Goal: Use online tool/utility: Utilize a website feature to perform a specific function

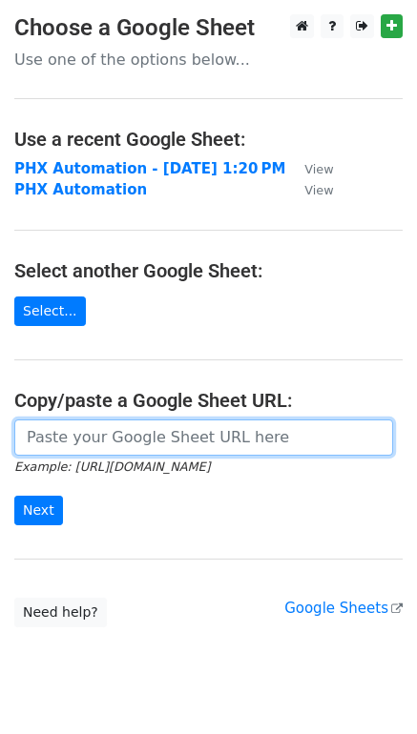
click at [112, 435] on input "url" at bounding box center [203, 437] width 378 height 36
click at [149, 437] on input "url" at bounding box center [203, 437] width 378 height 36
paste input "https://docs.google.com/spreadsheets/d/1mY0CQltWa_KhNA-bro8I2X4H4IxycQZi7g1SFep…"
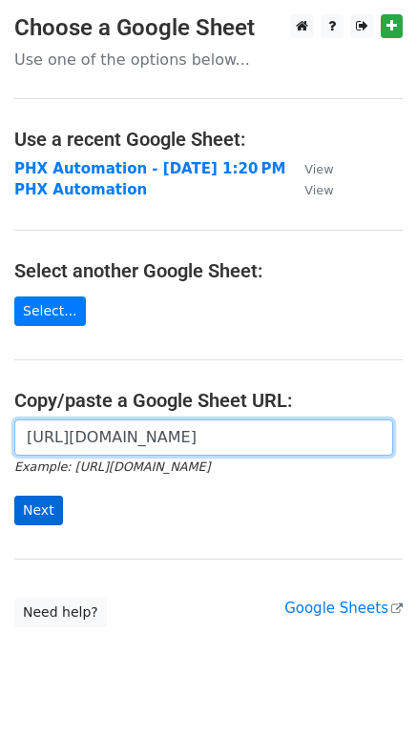
type input "https://docs.google.com/spreadsheets/d/1mY0CQltWa_KhNA-bro8I2X4H4IxycQZi7g1SFep…"
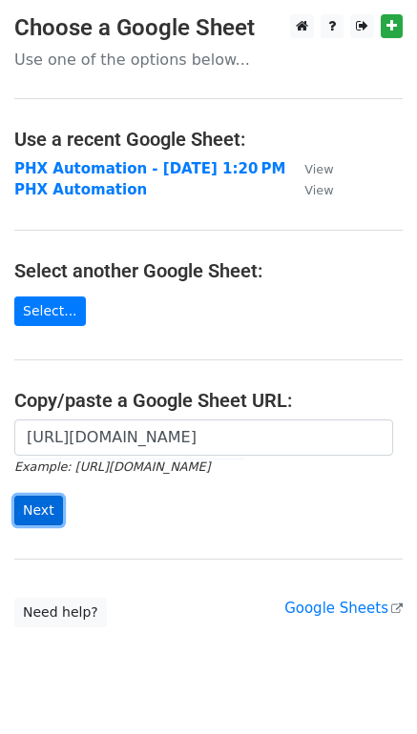
click at [39, 511] on input "Next" at bounding box center [38, 511] width 49 height 30
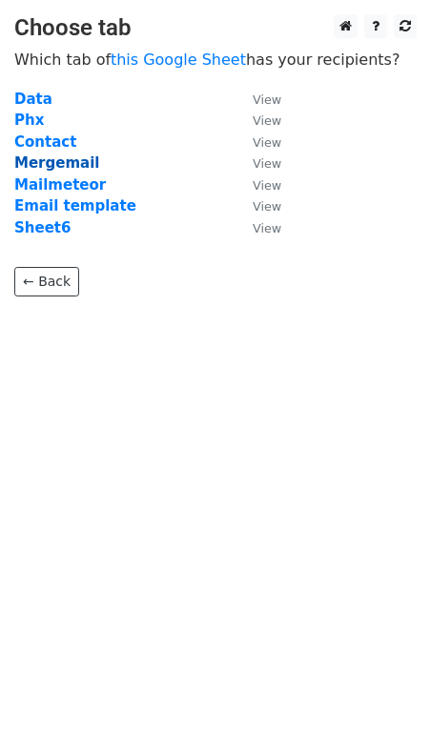
click at [56, 161] on strong "Mergemail" at bounding box center [56, 162] width 85 height 17
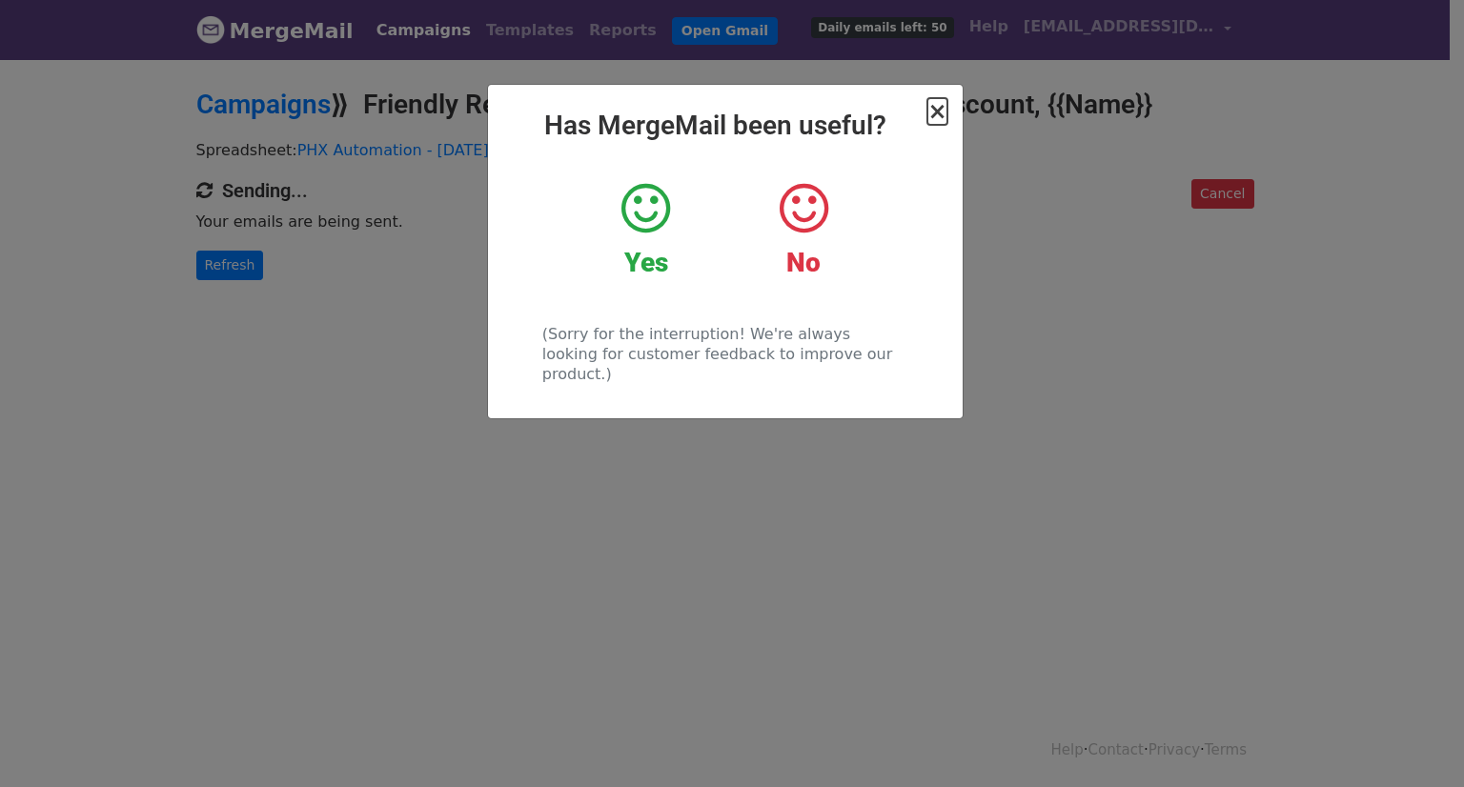
click at [936, 112] on span "×" at bounding box center [936, 111] width 19 height 27
